Goal: Information Seeking & Learning: Learn about a topic

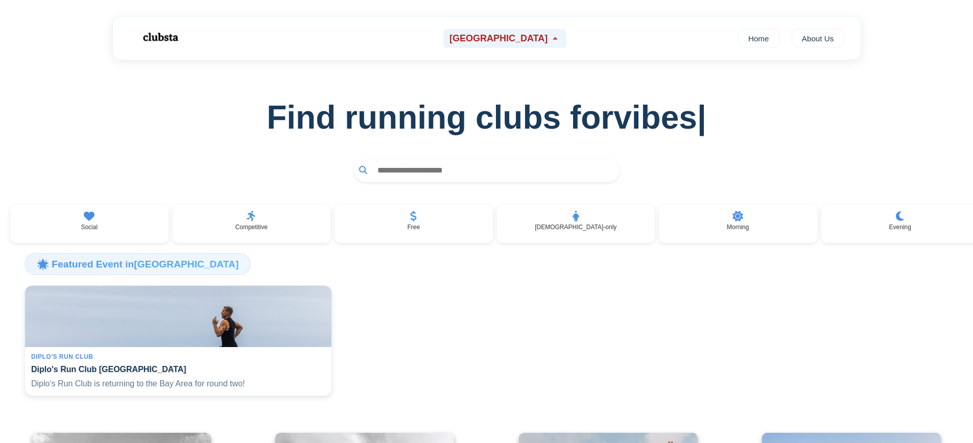
click at [494, 46] on div "[GEOGRAPHIC_DATA]" at bounding box center [504, 38] width 123 height 19
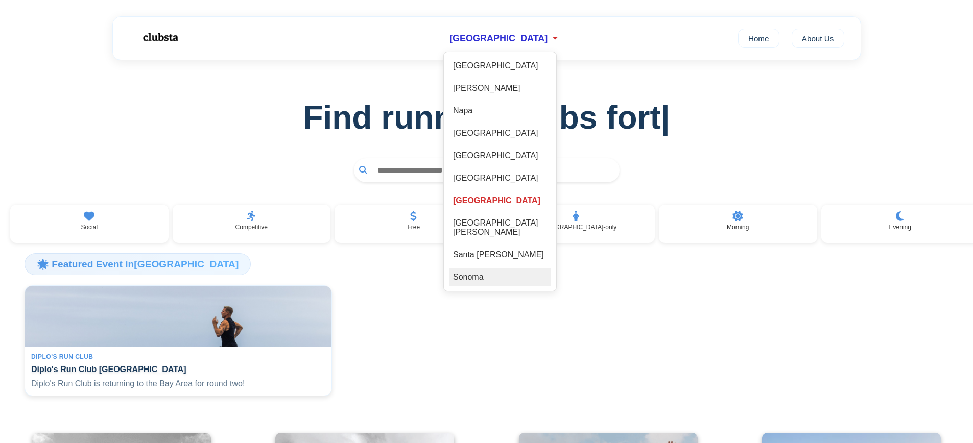
click at [489, 275] on div "Sonoma" at bounding box center [500, 277] width 102 height 17
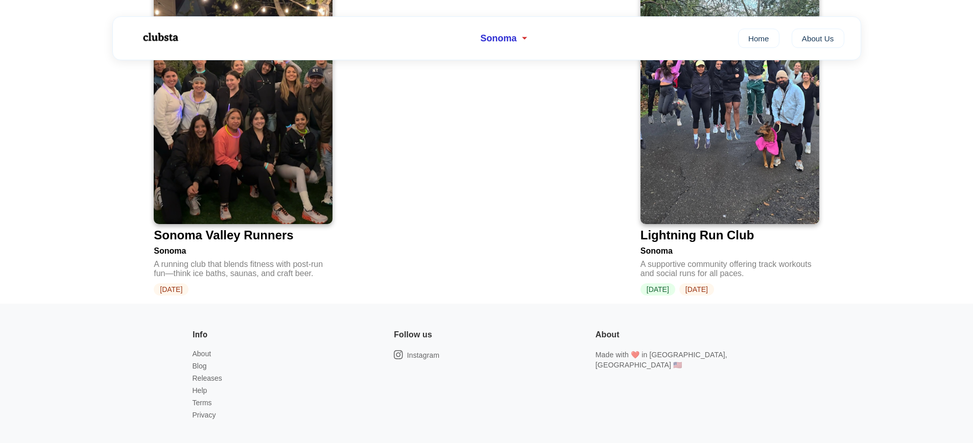
scroll to position [245, 0]
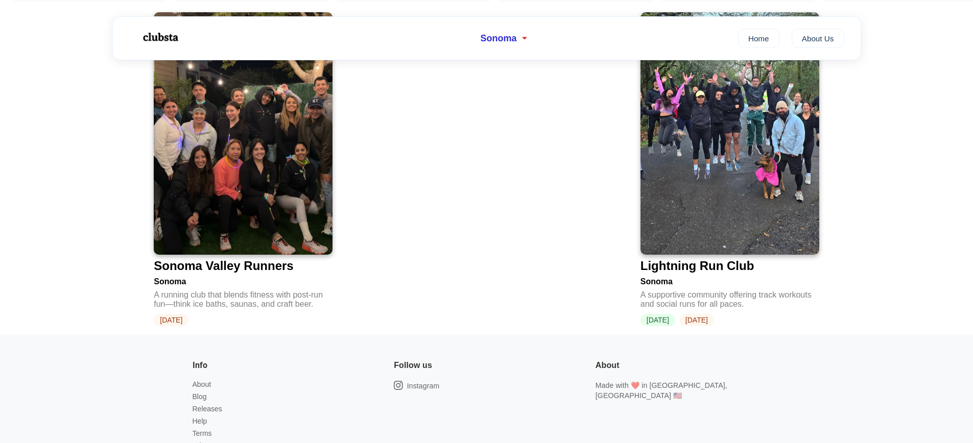
click at [201, 209] on img at bounding box center [243, 133] width 179 height 243
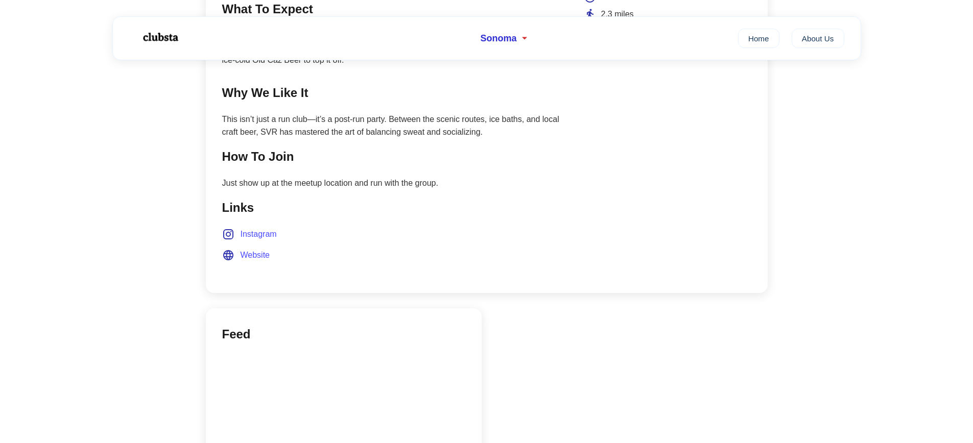
scroll to position [552, 0]
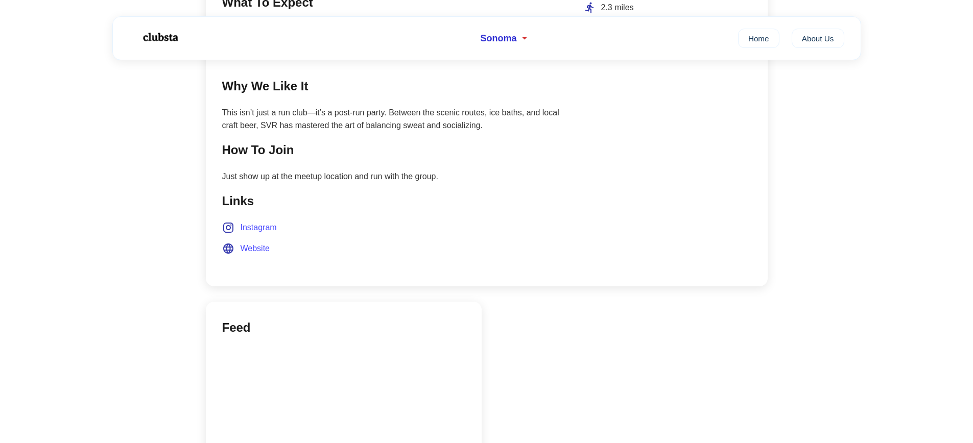
click at [246, 253] on span "Website" at bounding box center [256, 248] width 30 height 13
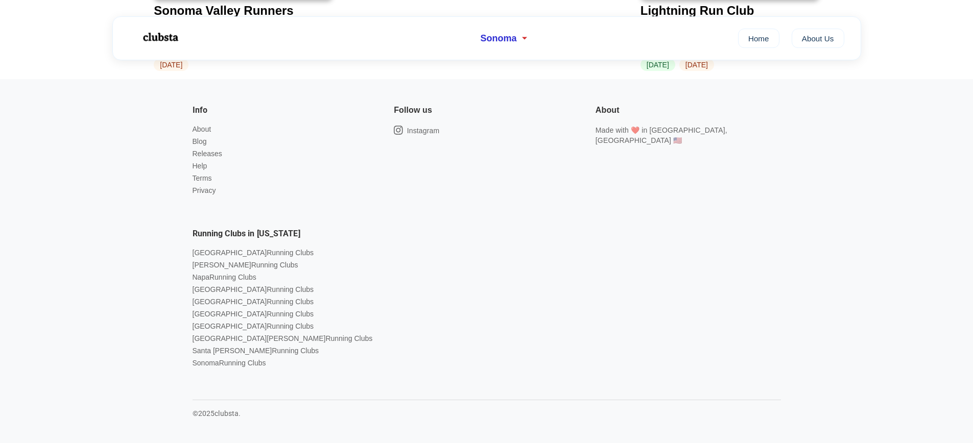
scroll to position [245, 0]
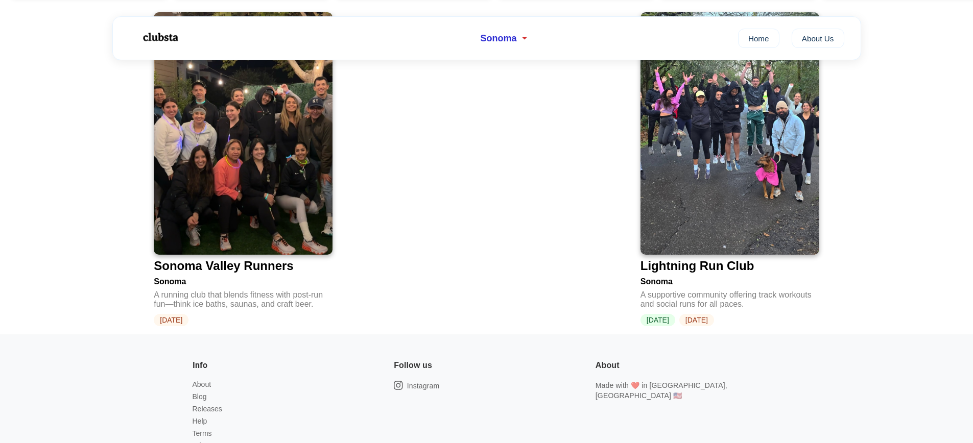
click at [726, 221] on img at bounding box center [730, 133] width 179 height 243
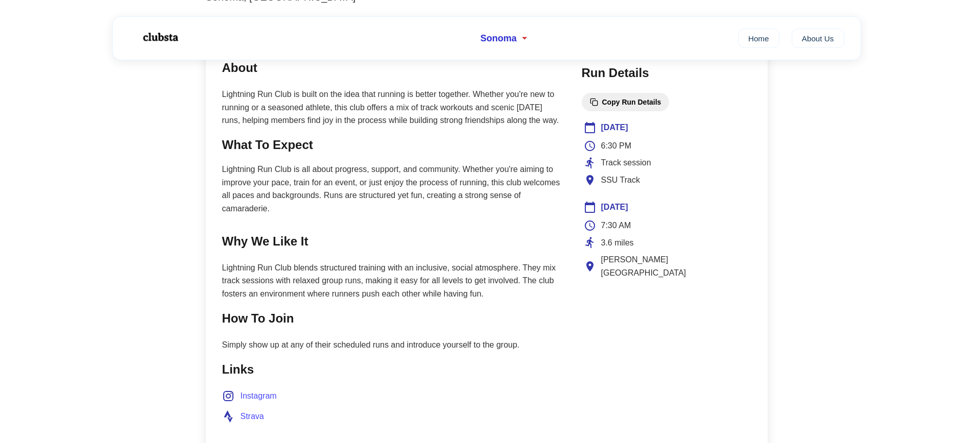
scroll to position [368, 0]
